Goal: Task Accomplishment & Management: Manage account settings

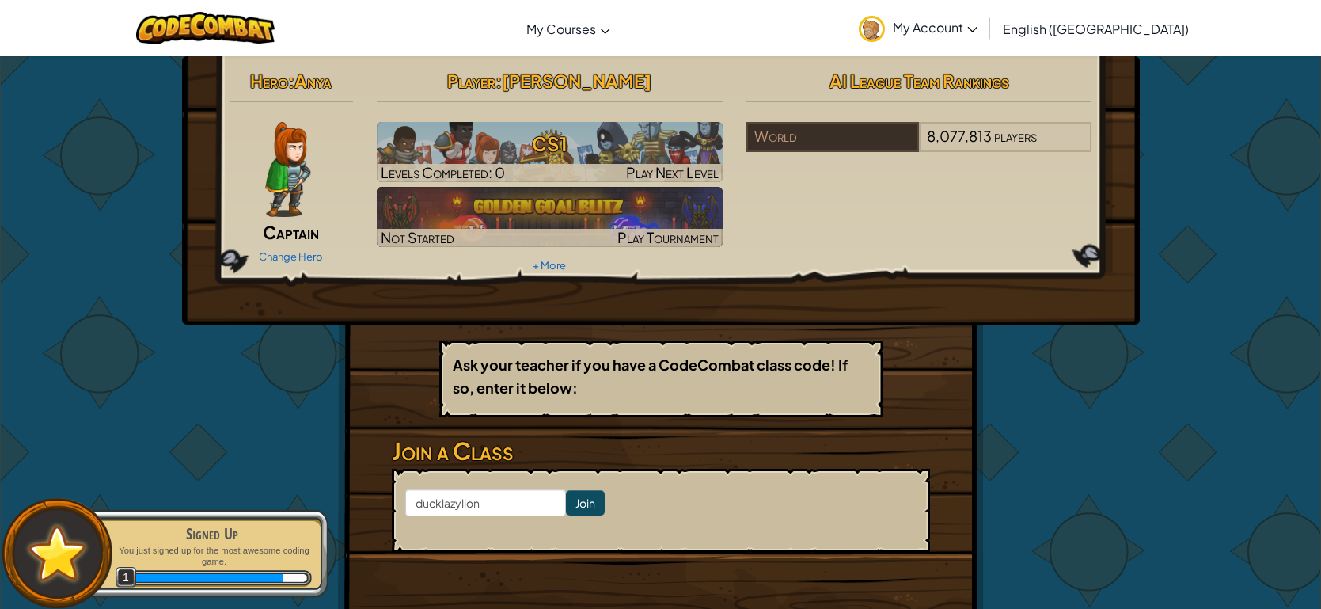
type input "ducklazylion"
click at [575, 495] on input "Join" at bounding box center [585, 502] width 39 height 25
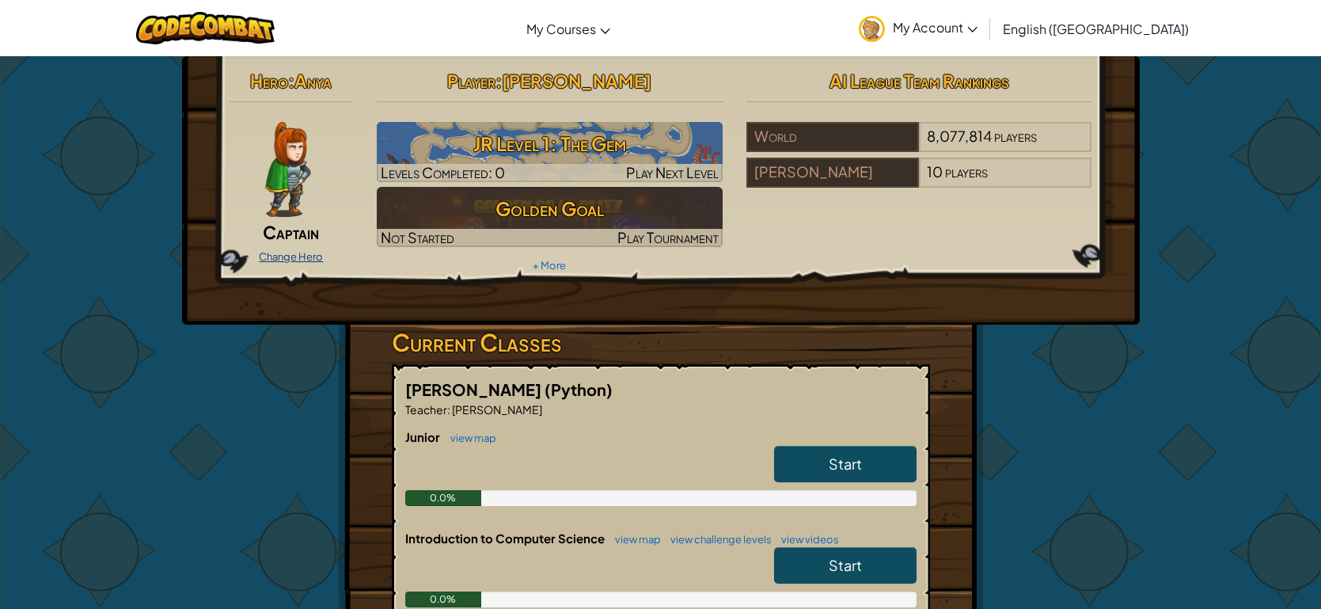
click at [294, 257] on link "Change Hero" at bounding box center [291, 256] width 64 height 13
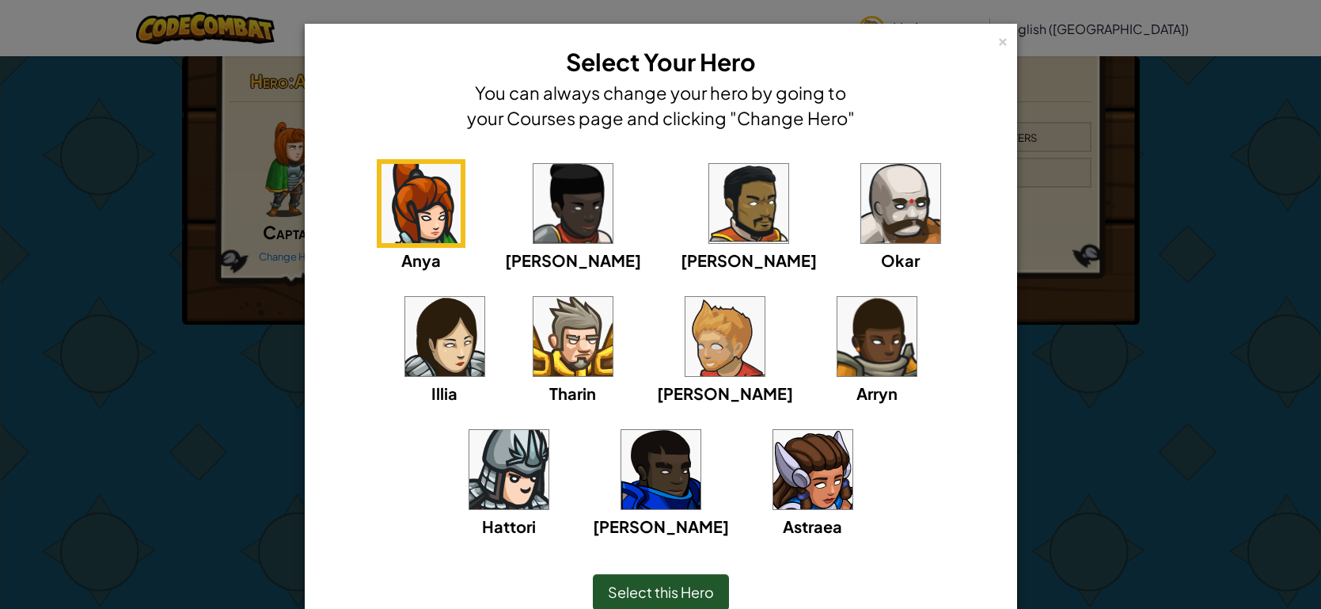
click at [548, 430] on img at bounding box center [508, 469] width 79 height 79
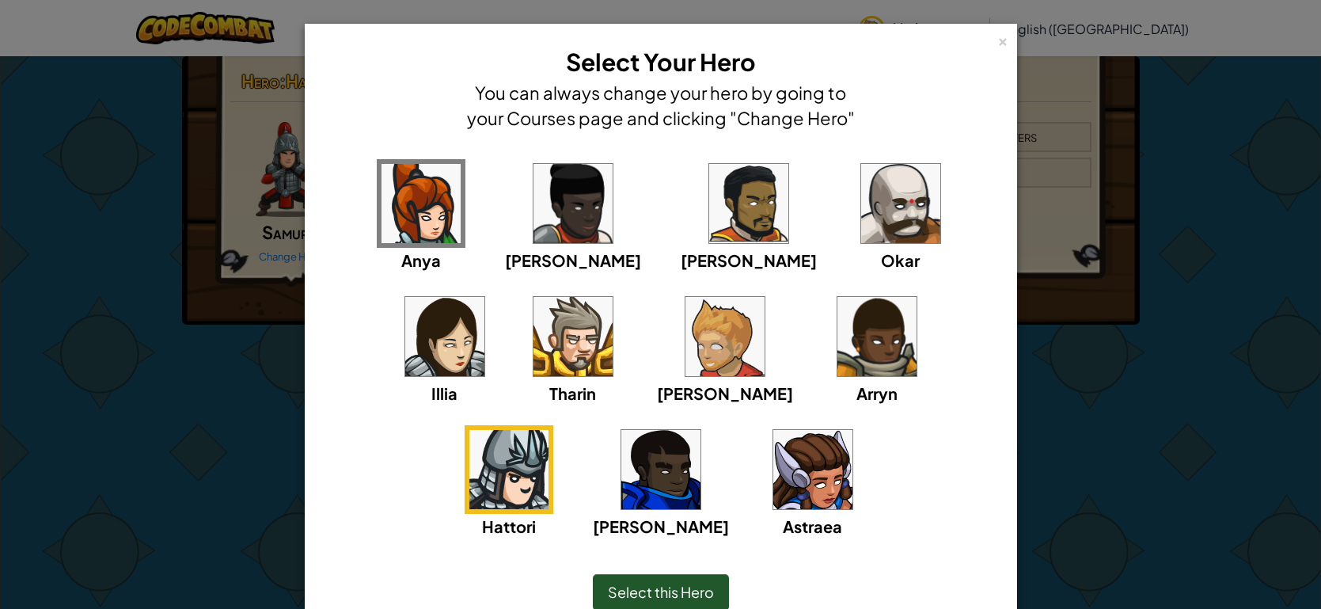
click at [654, 593] on span "Select this Hero" at bounding box center [661, 591] width 106 height 18
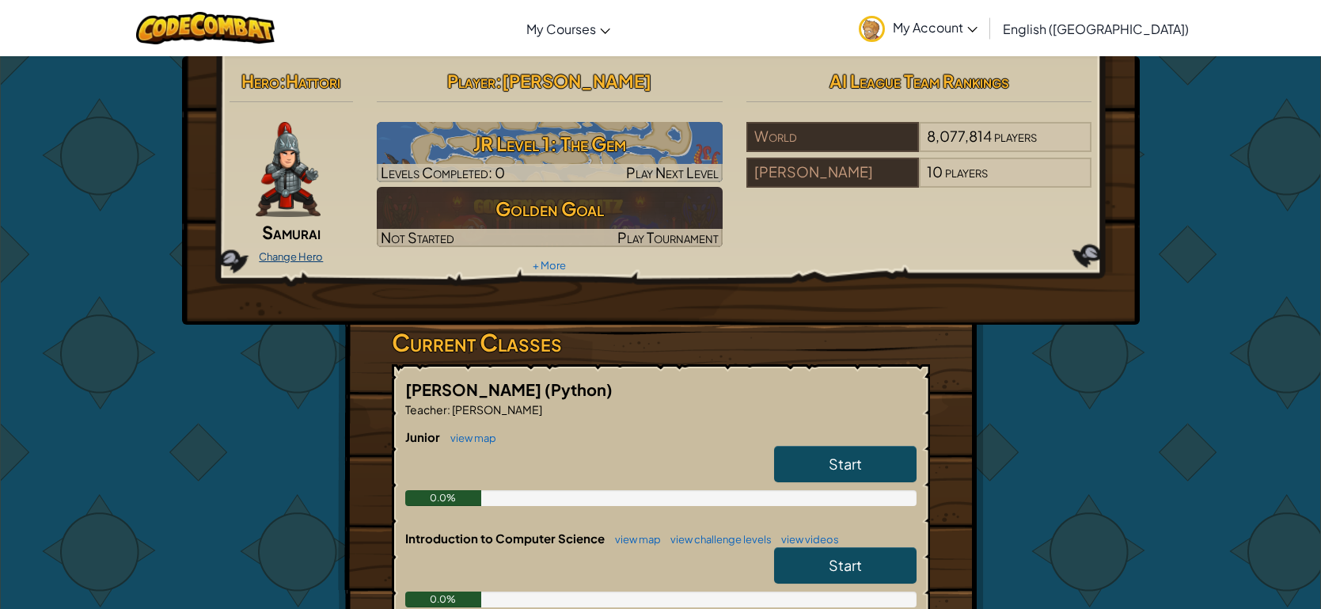
click at [309, 254] on link "Change Hero" at bounding box center [291, 256] width 64 height 13
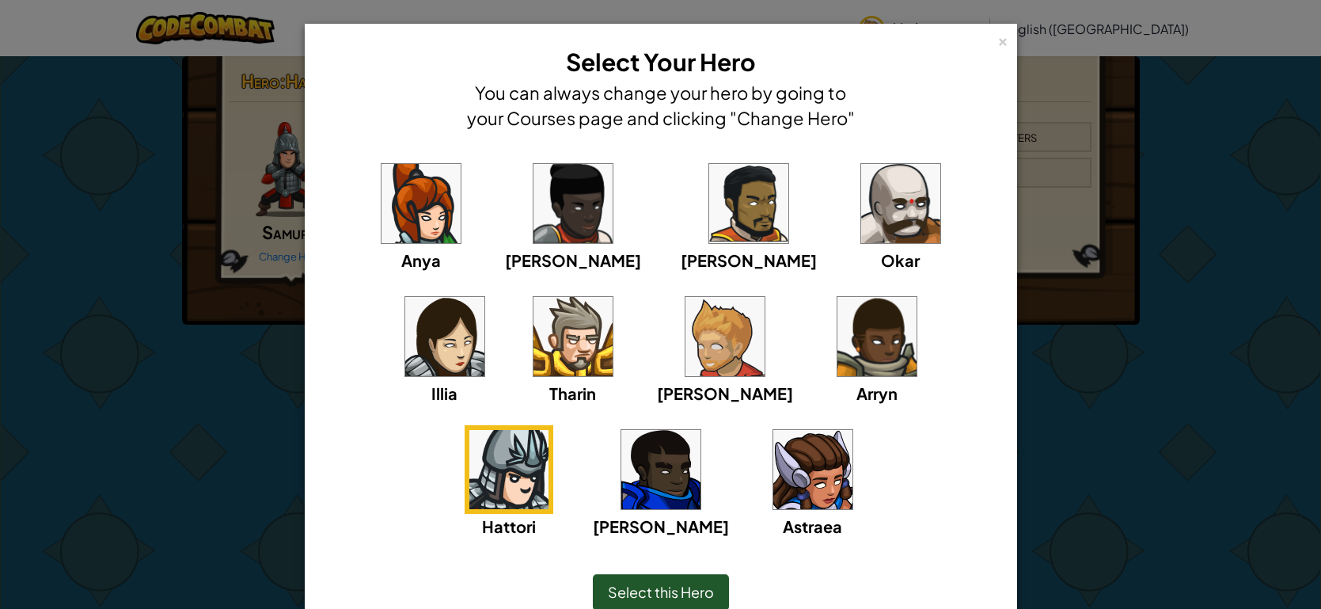
click at [685, 338] on img at bounding box center [724, 336] width 79 height 79
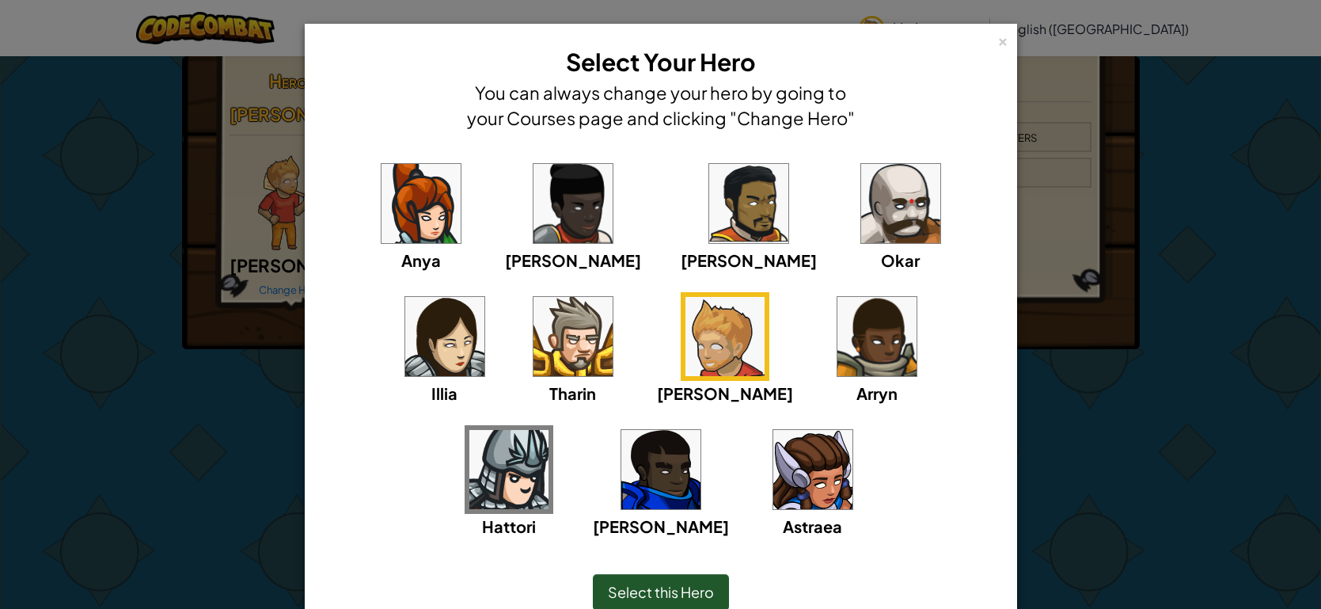
click at [636, 592] on span "Select this Hero" at bounding box center [661, 591] width 106 height 18
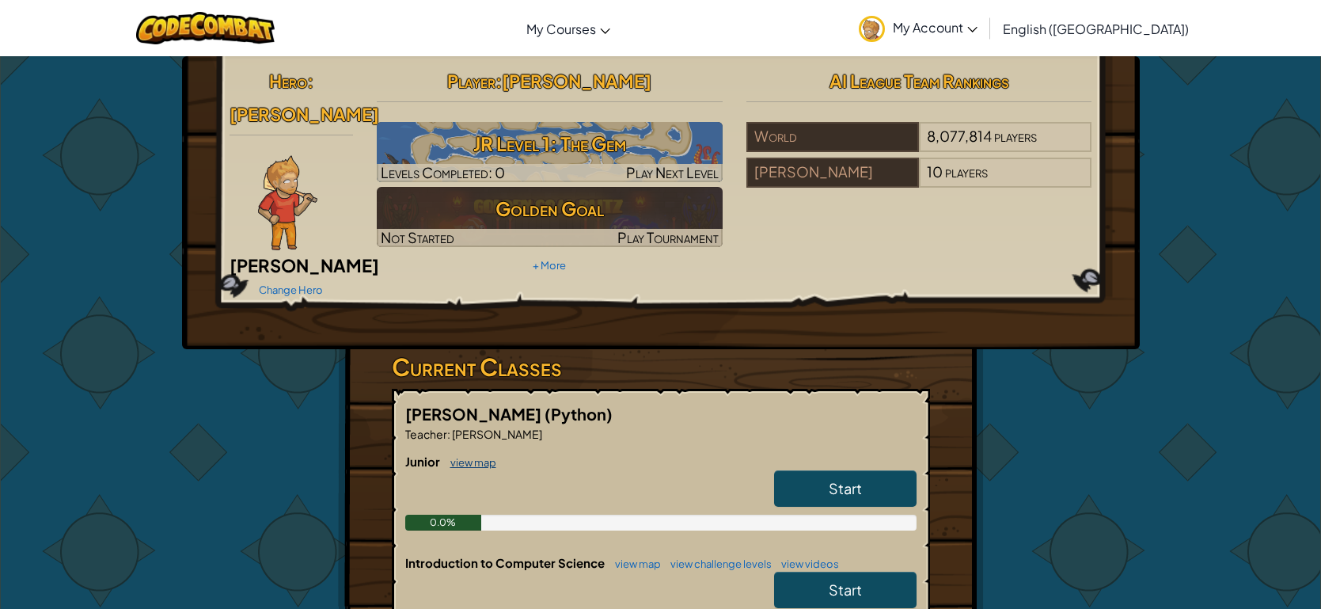
click at [476, 456] on link "view map" at bounding box center [469, 462] width 54 height 13
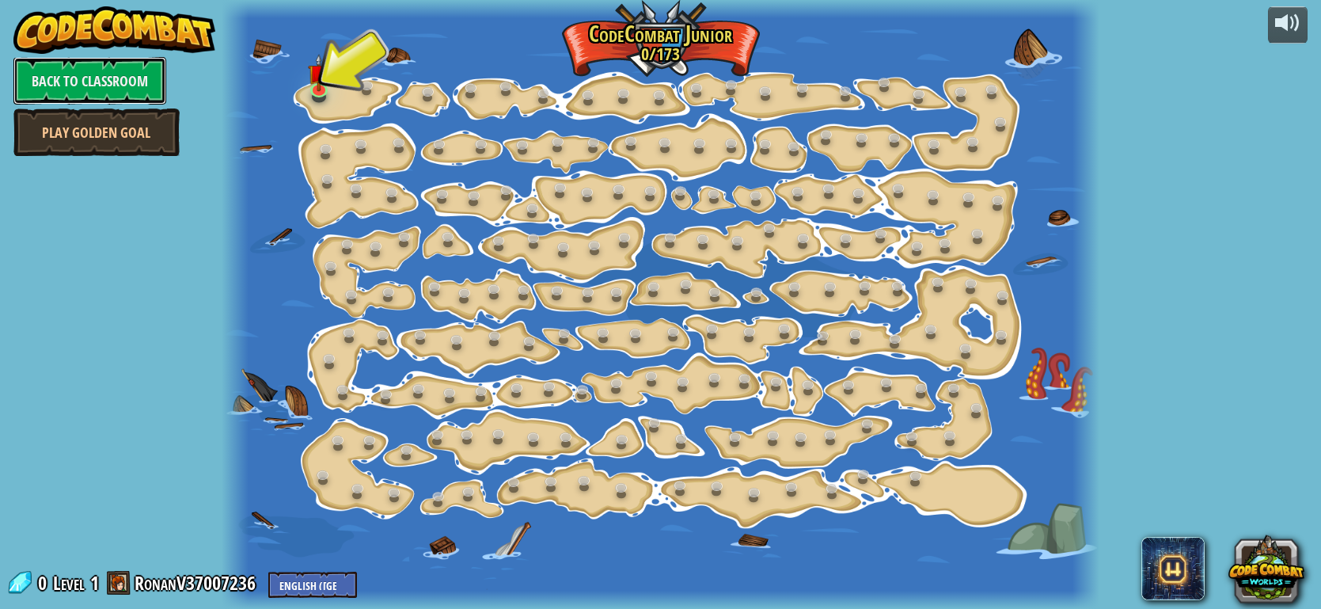
click at [142, 70] on link "Back to Classroom" at bounding box center [89, 80] width 153 height 47
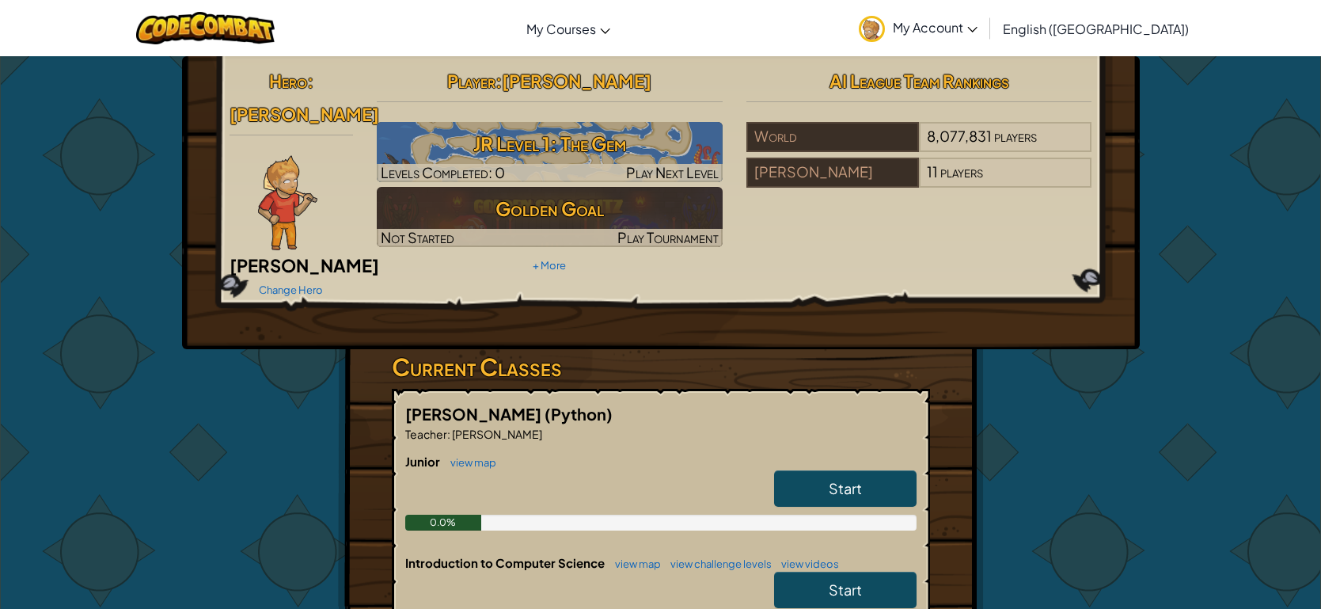
click at [977, 34] on span "My Account" at bounding box center [935, 27] width 85 height 17
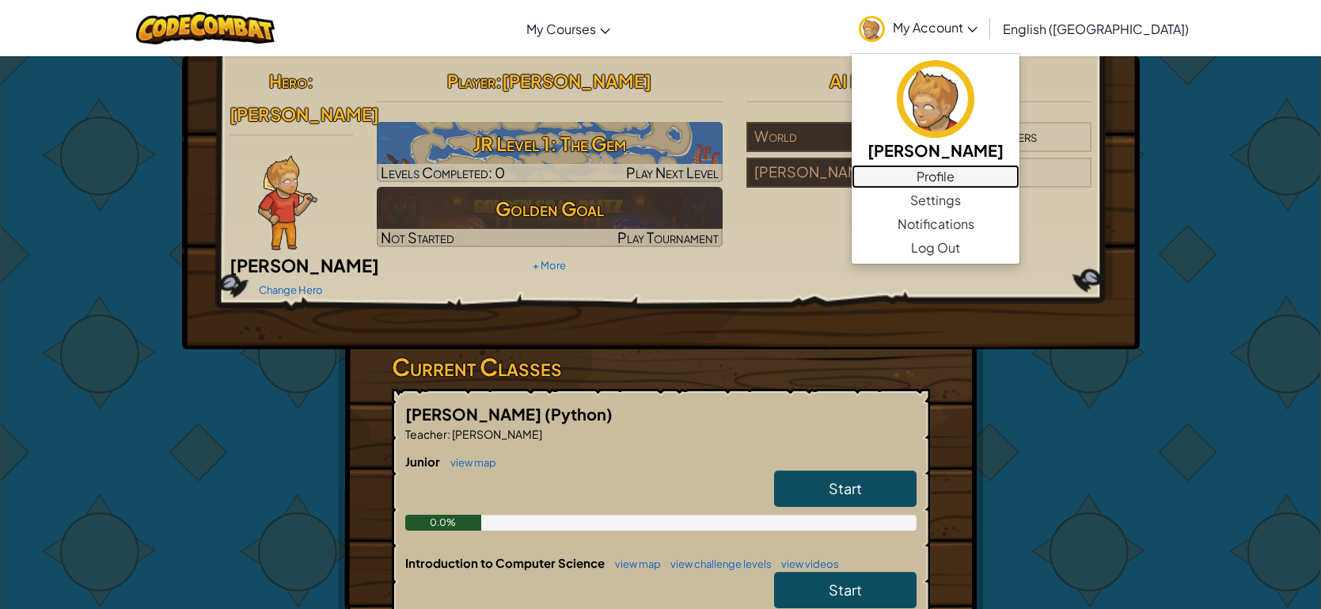
click at [1011, 181] on link "Profile" at bounding box center [935, 177] width 168 height 24
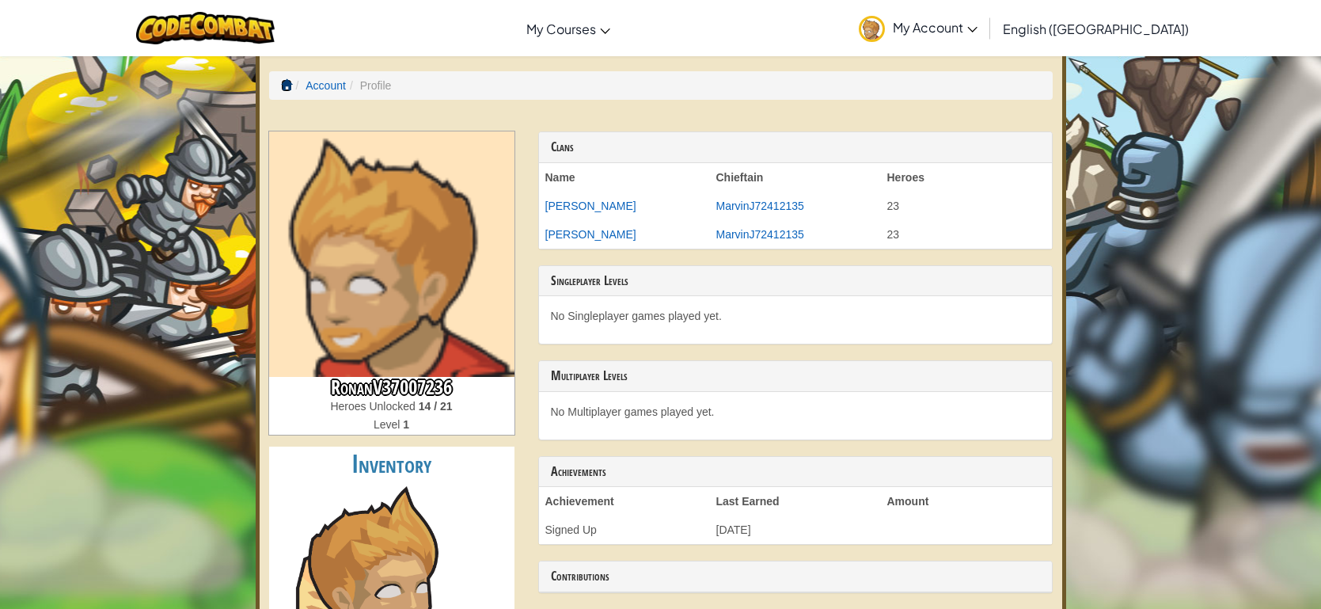
click at [286, 87] on span at bounding box center [286, 84] width 11 height 11
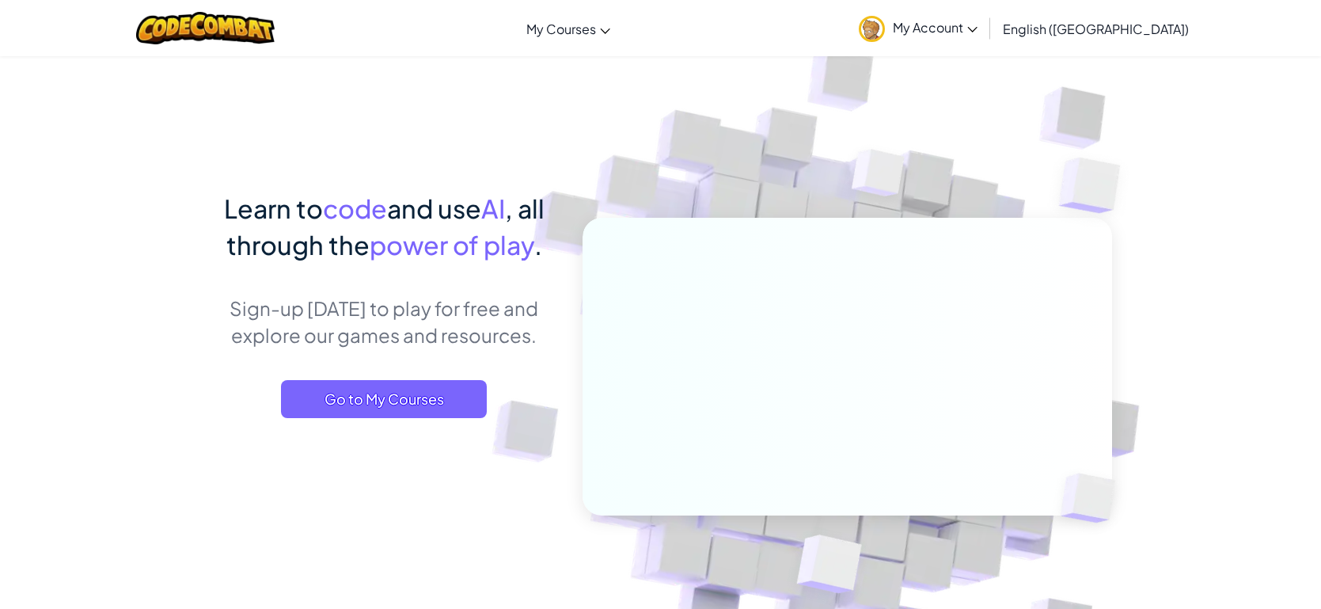
click at [977, 29] on span "My Account" at bounding box center [935, 27] width 85 height 17
